Goal: Task Accomplishment & Management: Manage account settings

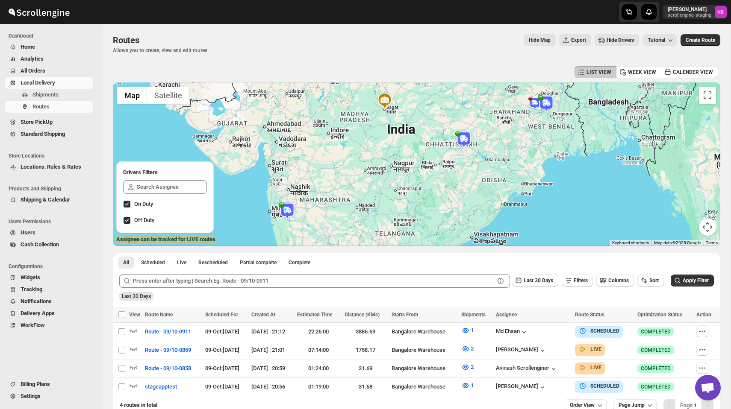
click at [26, 400] on span "Settings" at bounding box center [56, 396] width 71 height 9
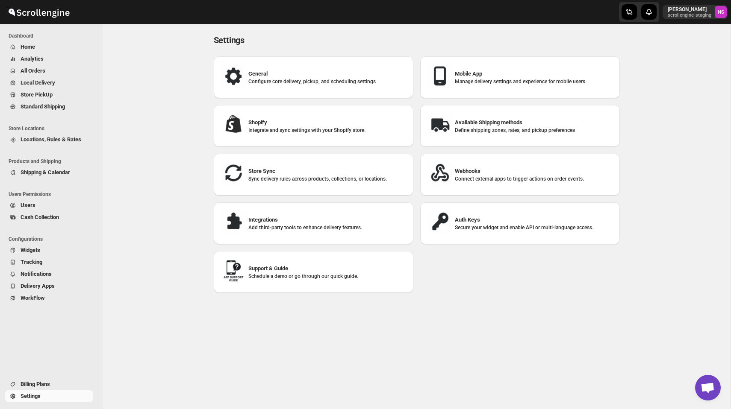
click at [258, 74] on h3 "General" at bounding box center [327, 74] width 158 height 9
select select "a"
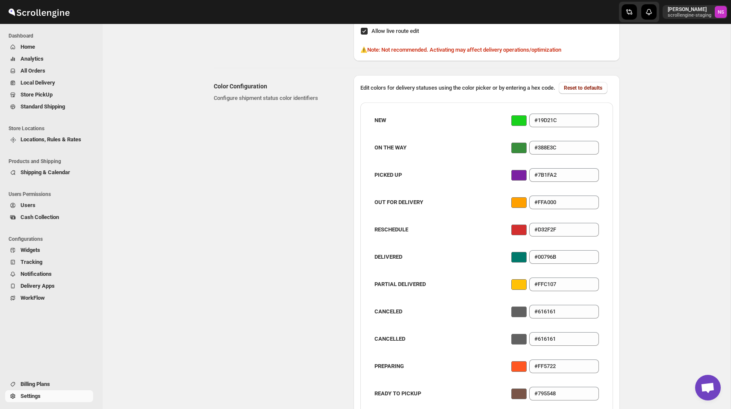
scroll to position [280, 0]
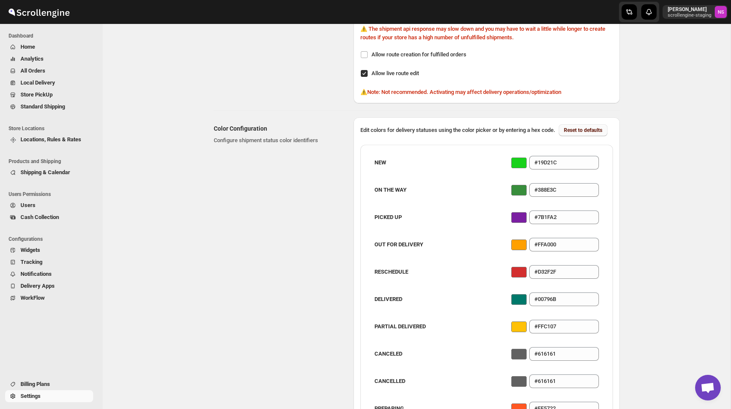
click at [564, 134] on span "Reset to defaults" at bounding box center [583, 130] width 38 height 7
type input "#1976d2"
type input "#1976D2"
type input "#388e3c"
type input "#7b1fa2"
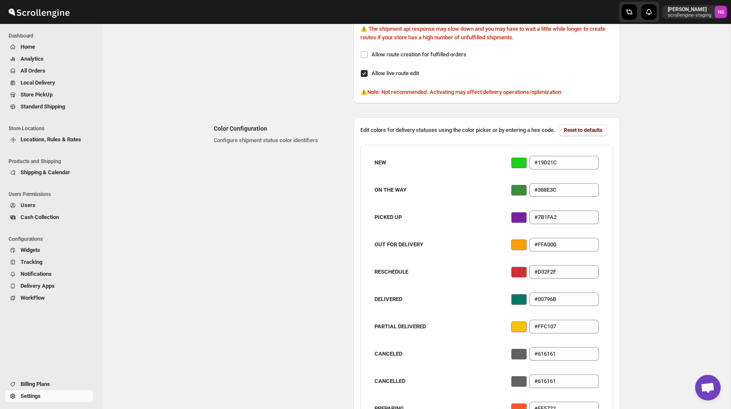
type input "#ffa000"
type input "#d32f2f"
type input "#00796b"
type input "#ffc107"
type input "#ff5722"
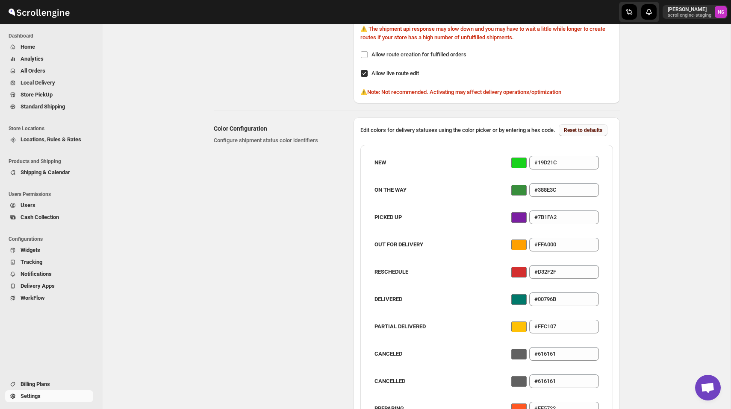
type input "#388e3c"
click at [564, 134] on span "Reset to defaults" at bounding box center [583, 130] width 38 height 7
type input "#1976d2"
type input "#388e3c"
type input "#7b1fa2"
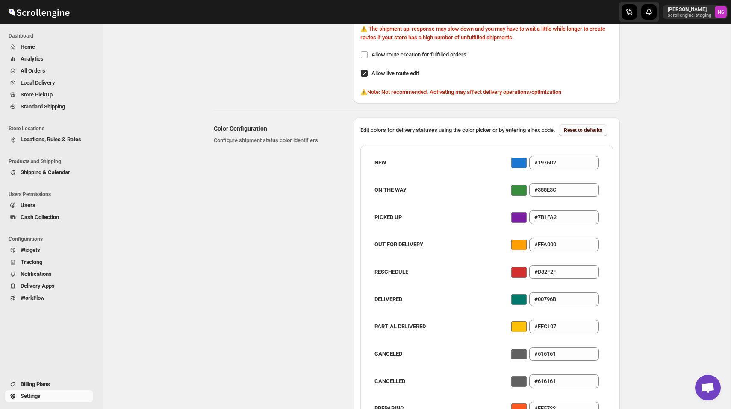
type input "#ffa000"
type input "#d32f2f"
type input "#00796b"
type input "#ffc107"
type input "#ff5722"
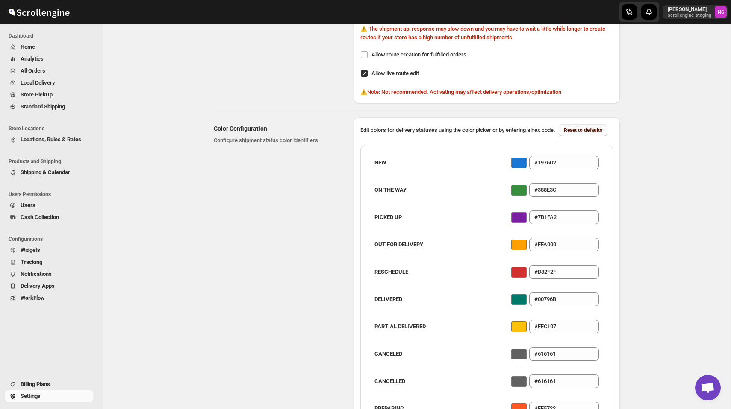
type input "#388e3c"
click at [564, 134] on span "Reset to defaults" at bounding box center [583, 130] width 38 height 7
type input "#1976d2"
type input "#388e3c"
type input "#7b1fa2"
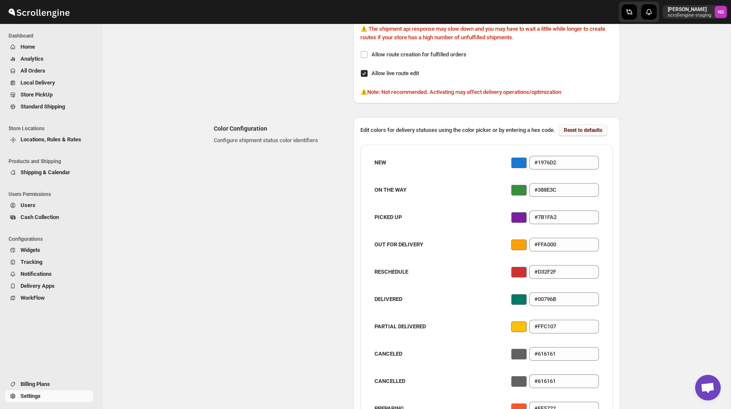
type input "#ffa000"
type input "#d32f2f"
type input "#00796b"
type input "#ffc107"
type input "#ff5722"
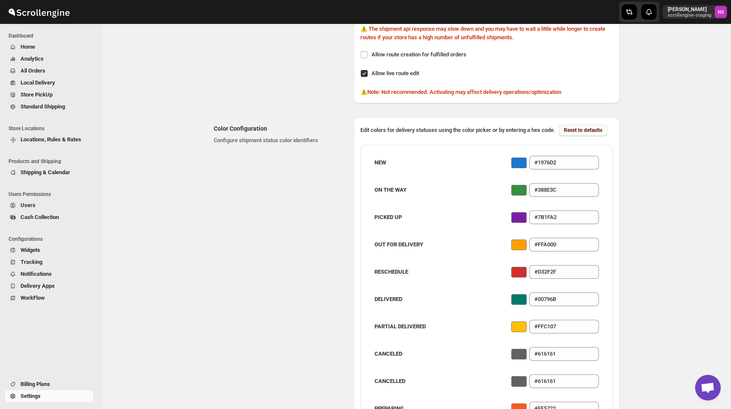
type input "#388e3c"
click at [564, 134] on span "Reset to defaults" at bounding box center [583, 130] width 38 height 7
type input "#1976d2"
type input "#388e3c"
type input "#7b1fa2"
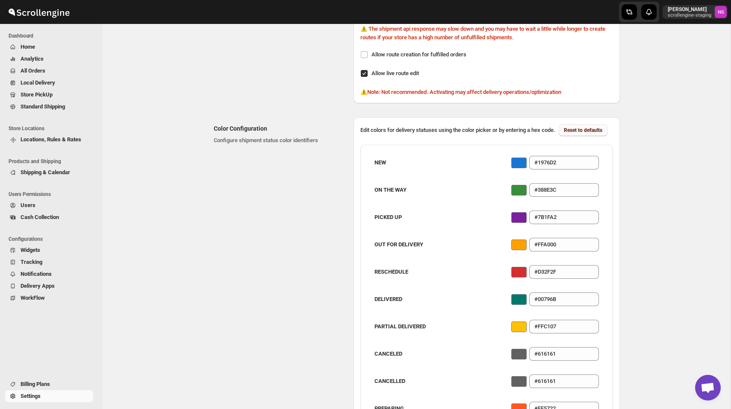
type input "#ffa000"
type input "#d32f2f"
type input "#00796b"
type input "#ffc107"
type input "#ff5722"
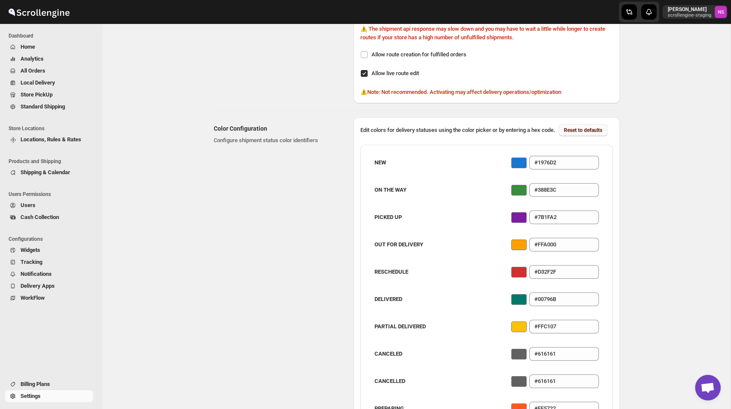
type input "#388e3c"
click at [564, 134] on span "Reset to defaults" at bounding box center [583, 130] width 38 height 7
type input "#1976d2"
type input "#388e3c"
type input "#7b1fa2"
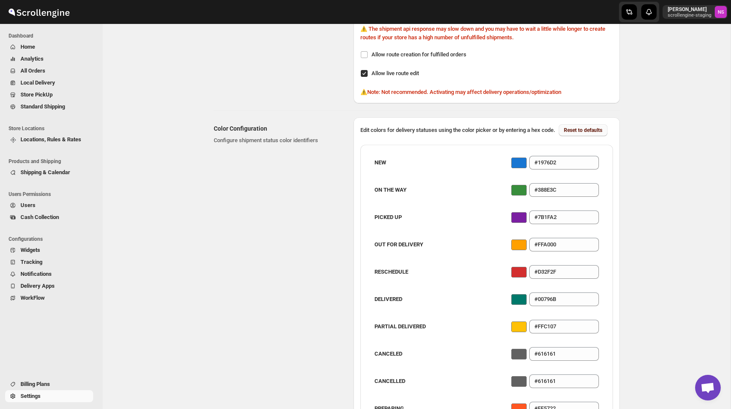
type input "#ffa000"
type input "#d32f2f"
type input "#00796b"
type input "#ffc107"
type input "#ff5722"
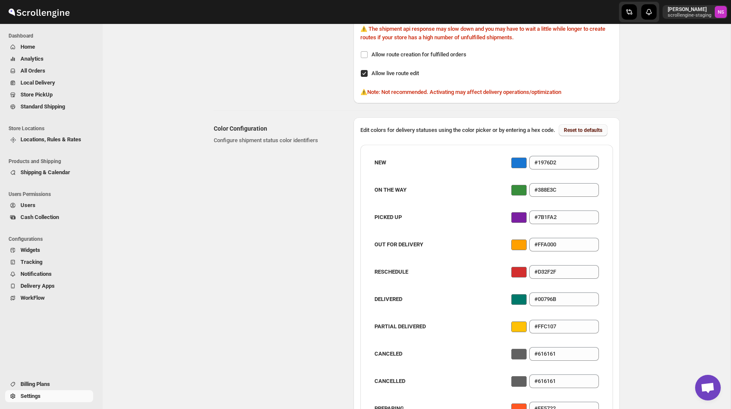
type input "#388e3c"
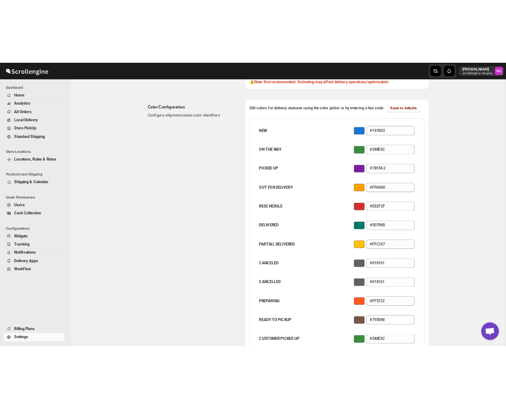
scroll to position [369, 0]
